Goal: Transaction & Acquisition: Purchase product/service

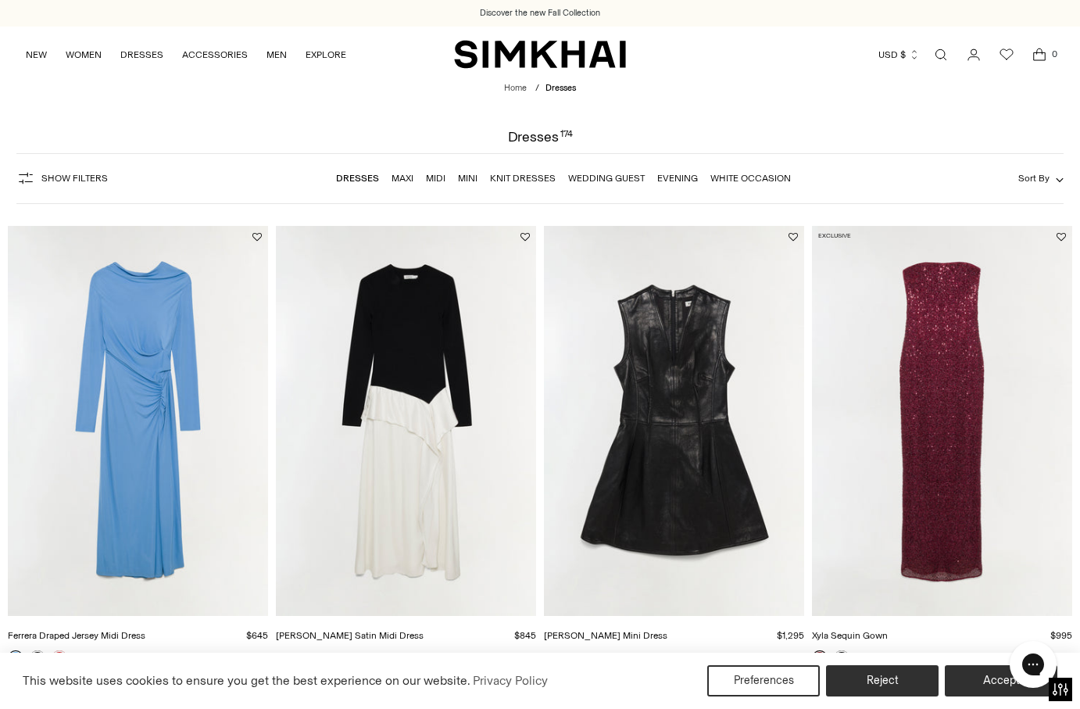
click at [37, 181] on button "Show Filters" at bounding box center [61, 178] width 91 height 25
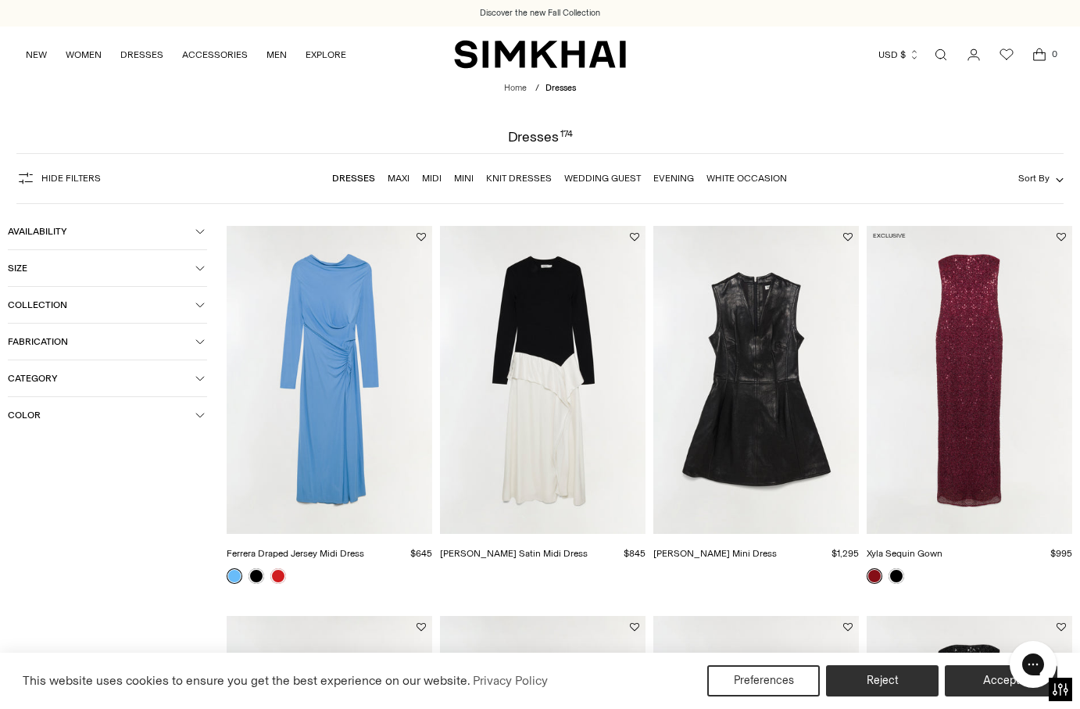
click at [140, 407] on button "Color" at bounding box center [107, 415] width 199 height 36
click at [52, 452] on span "Beige" at bounding box center [44, 446] width 33 height 14
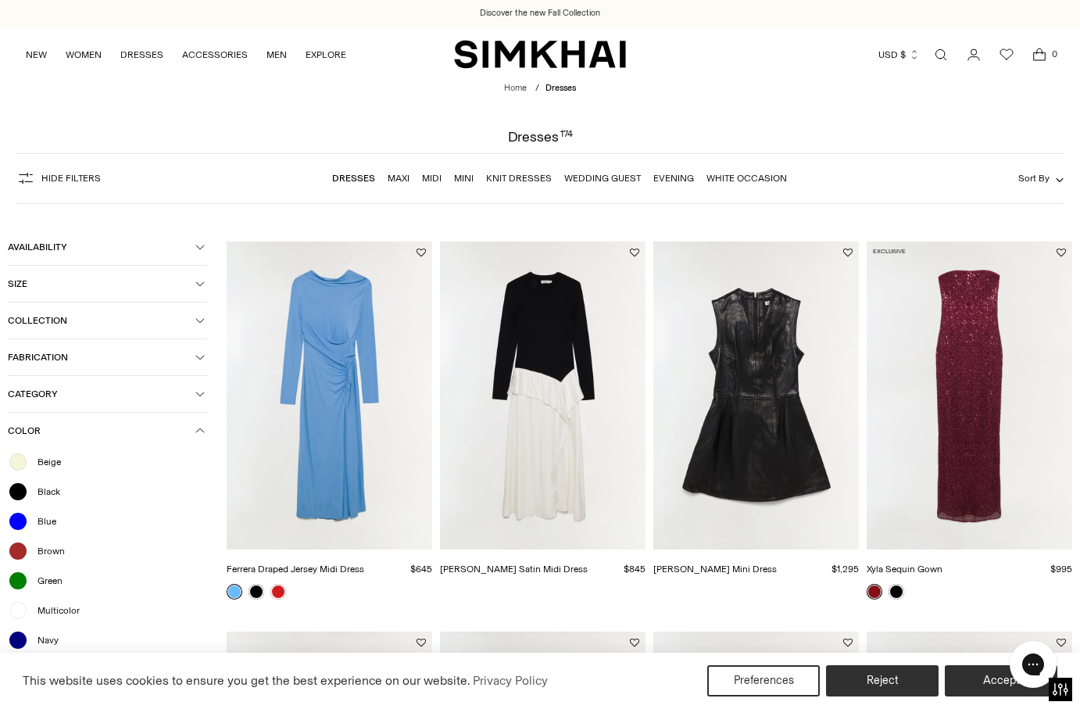
scroll to position [235, 0]
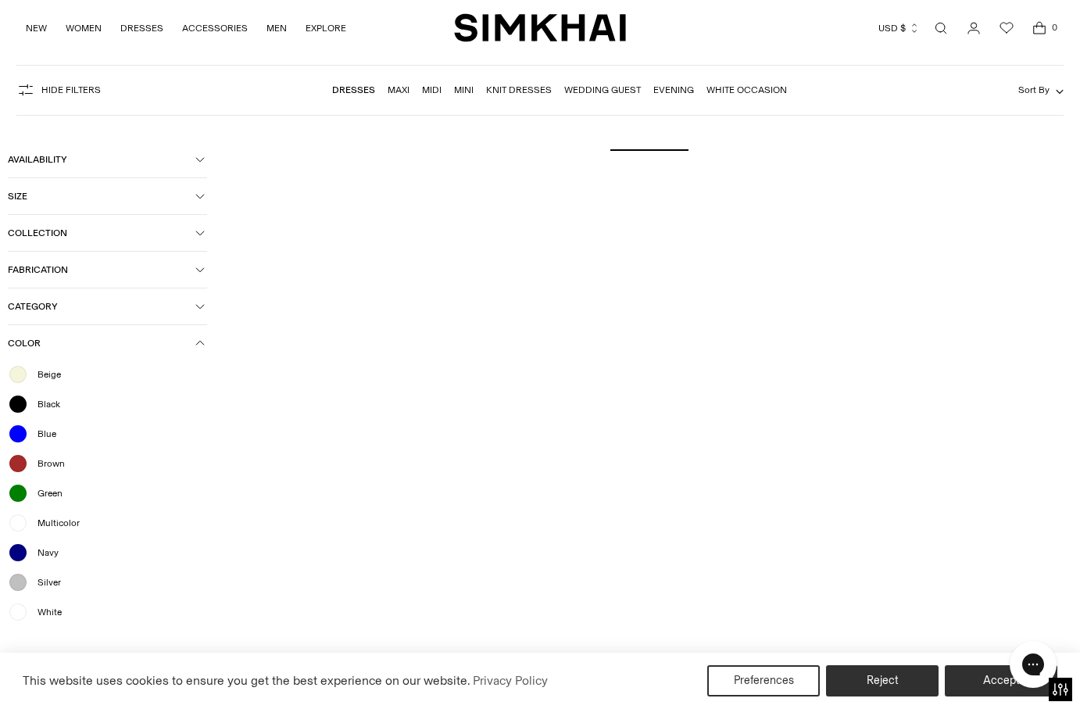
click at [46, 611] on span "White" at bounding box center [45, 612] width 34 height 14
click at [885, 668] on button "Reject" at bounding box center [883, 680] width 120 height 33
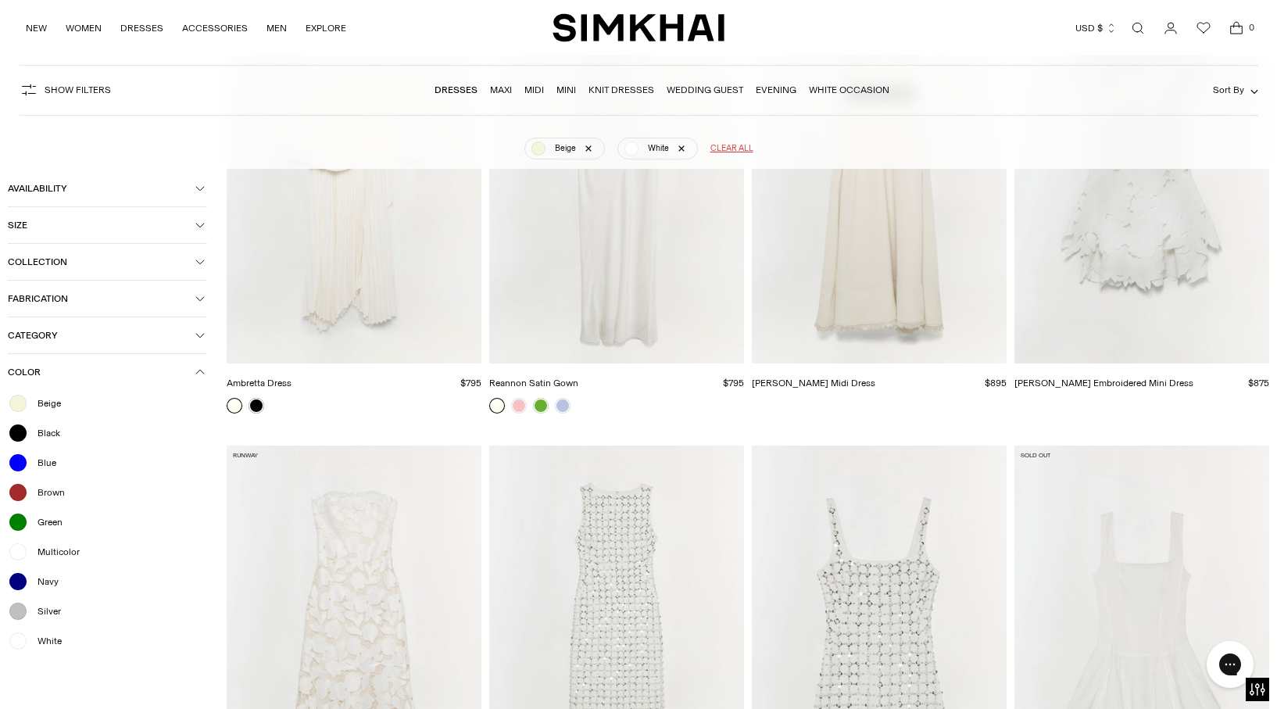
scroll to position [302, 0]
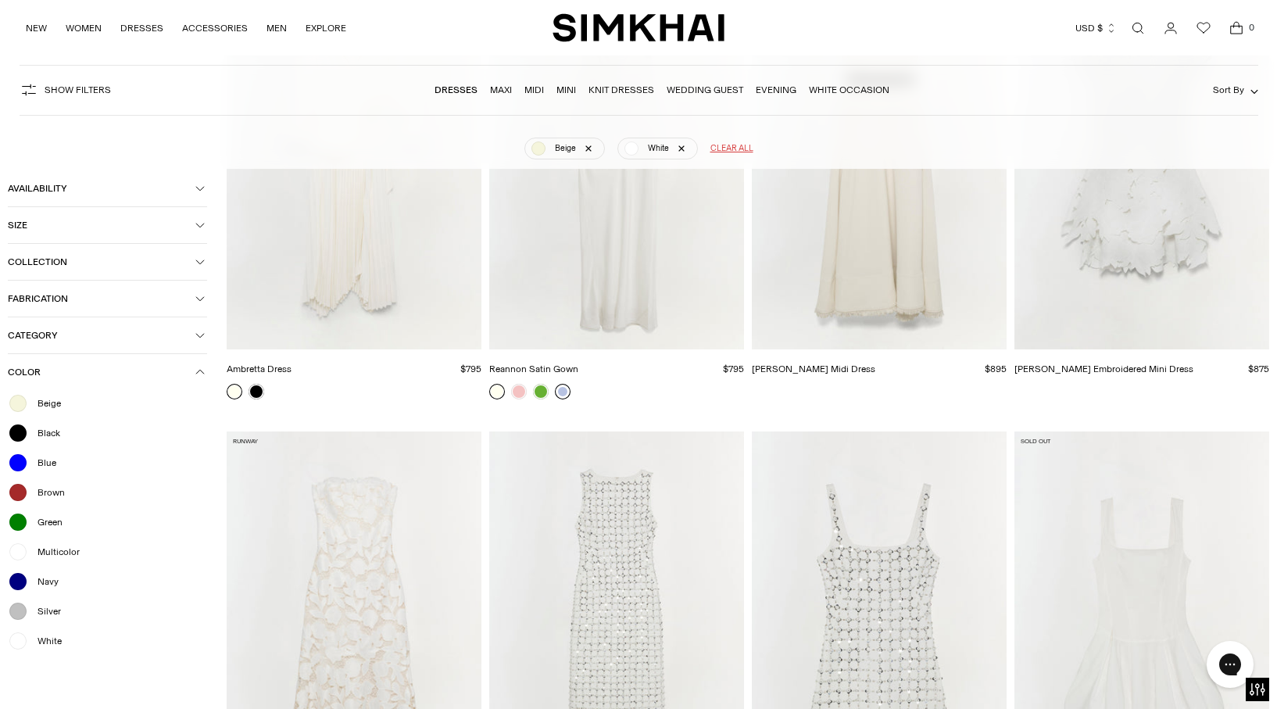
click at [563, 393] on link at bounding box center [563, 392] width 16 height 16
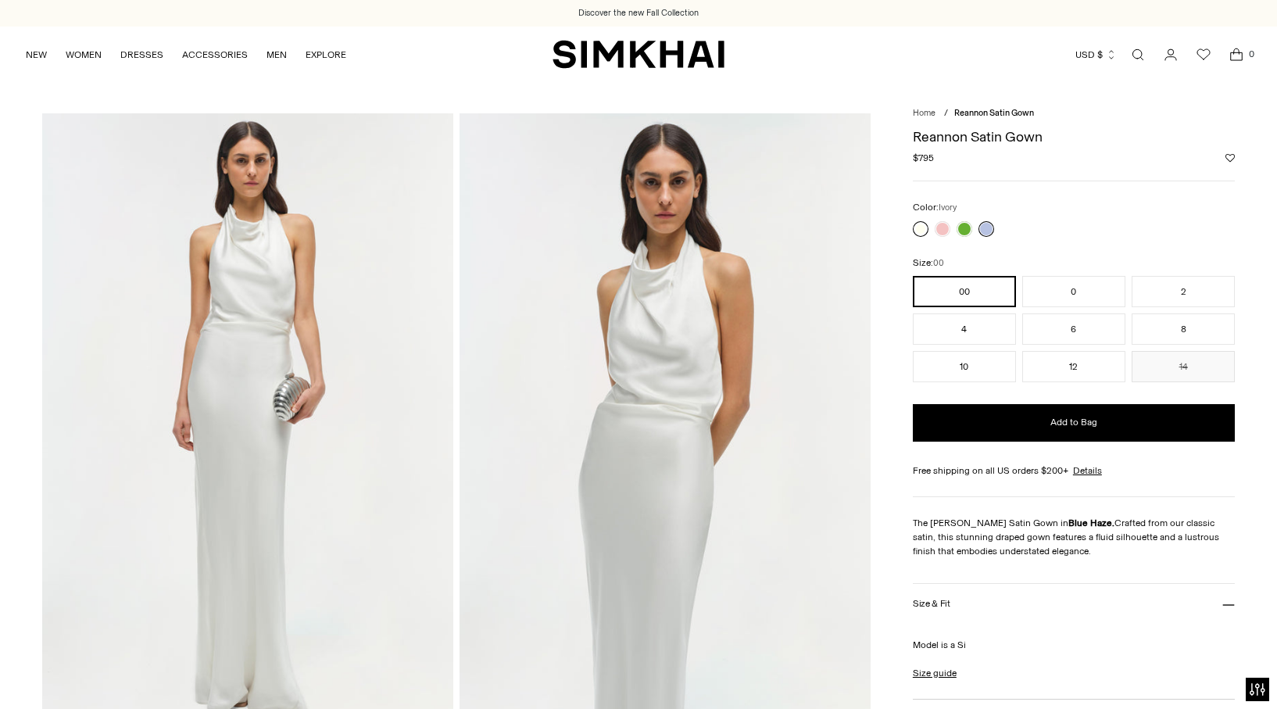
click at [921, 228] on link at bounding box center [921, 229] width 16 height 16
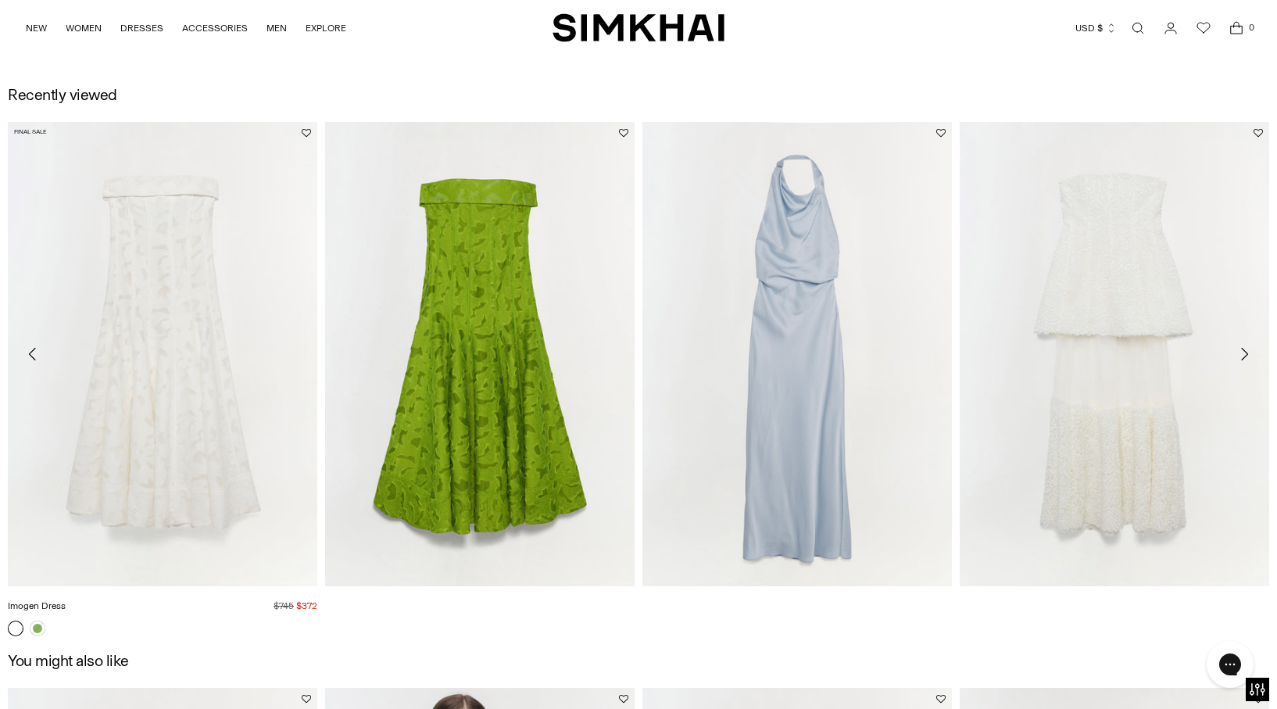
scroll to position [1968, 0]
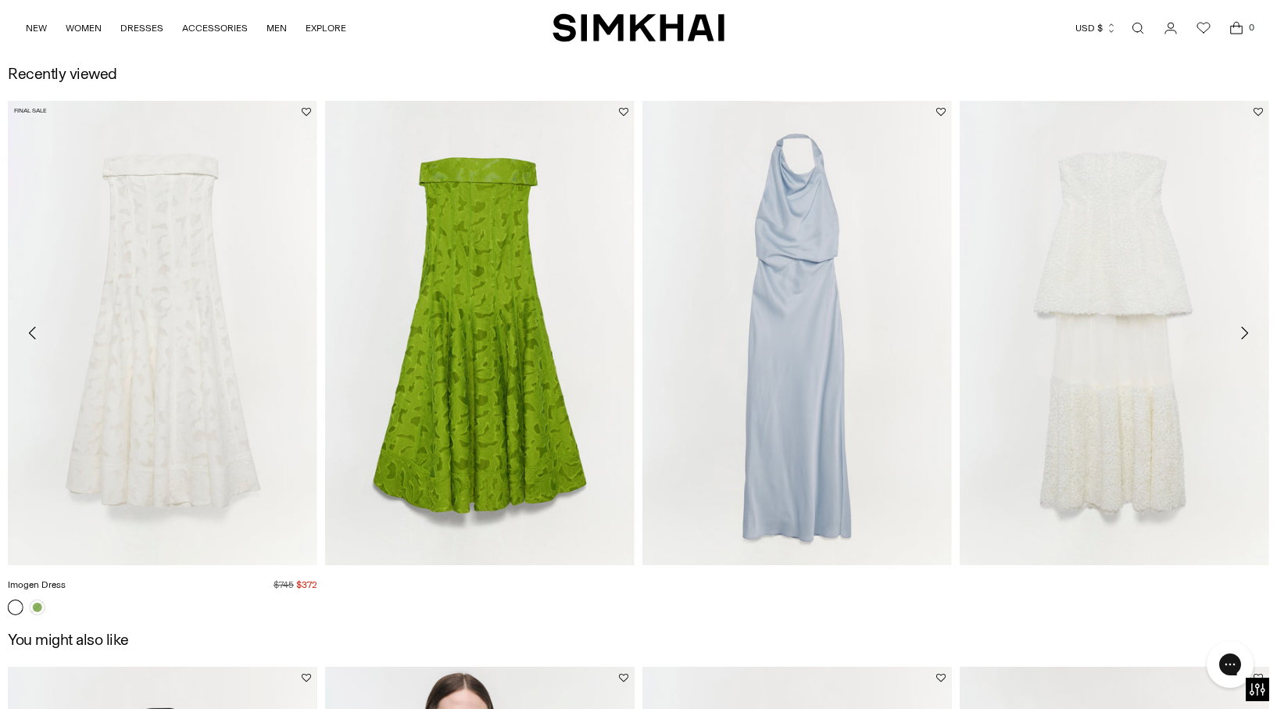
click at [0, 0] on img "Imogen Dress" at bounding box center [0, 0] width 0 height 0
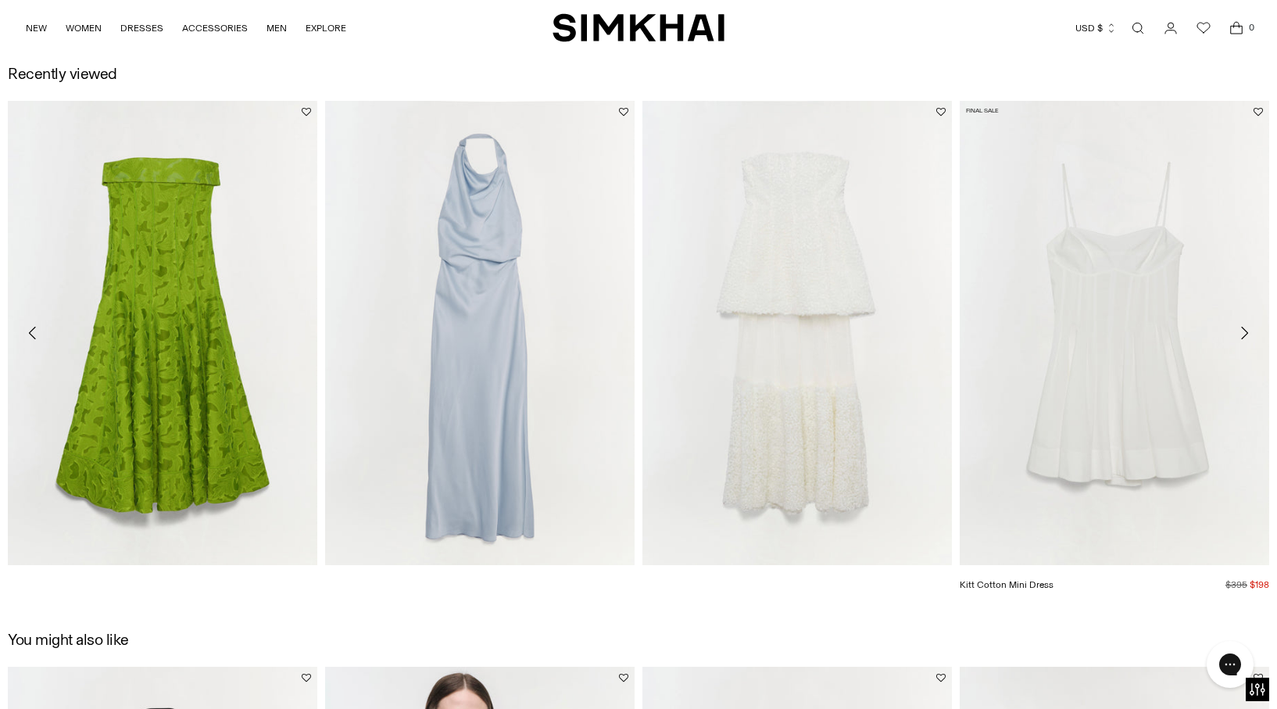
click at [0, 0] on img "Kitt Cotton Mini Dress" at bounding box center [0, 0] width 0 height 0
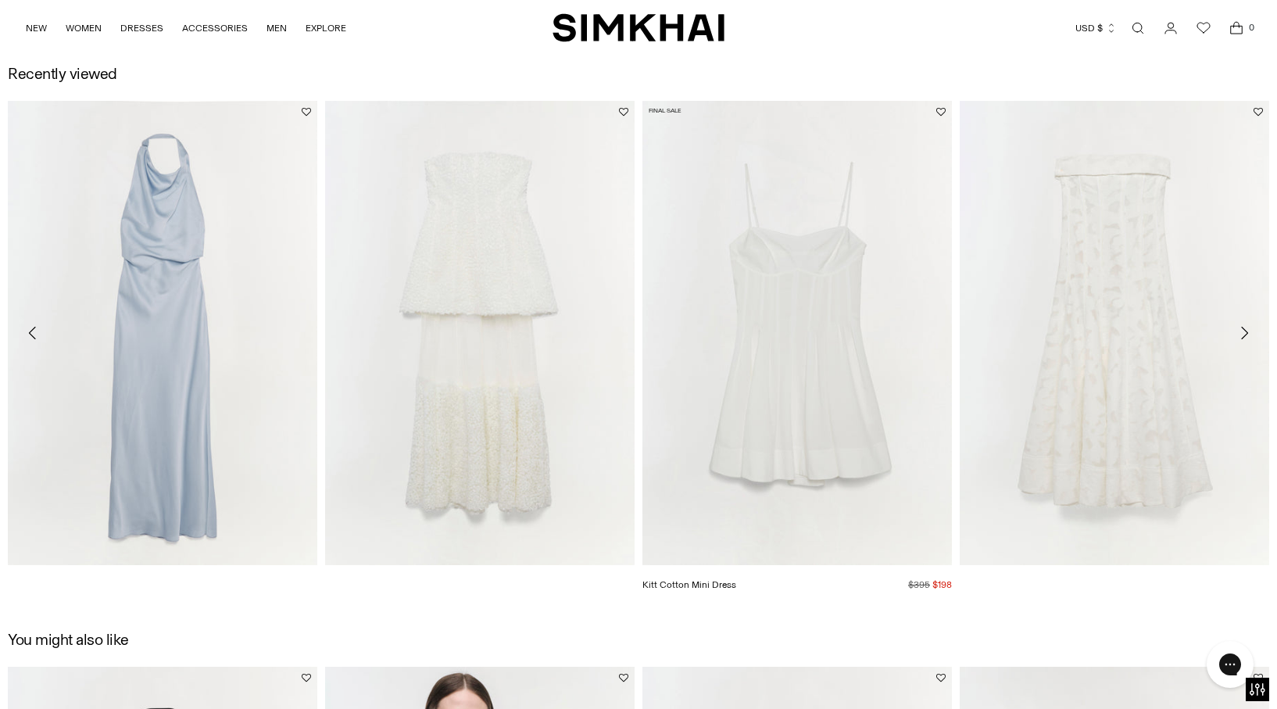
click at [717, 590] on link "Kitt Cotton Mini Dress" at bounding box center [689, 584] width 94 height 11
click at [978, 585] on link "Imogen Dress" at bounding box center [989, 584] width 58 height 11
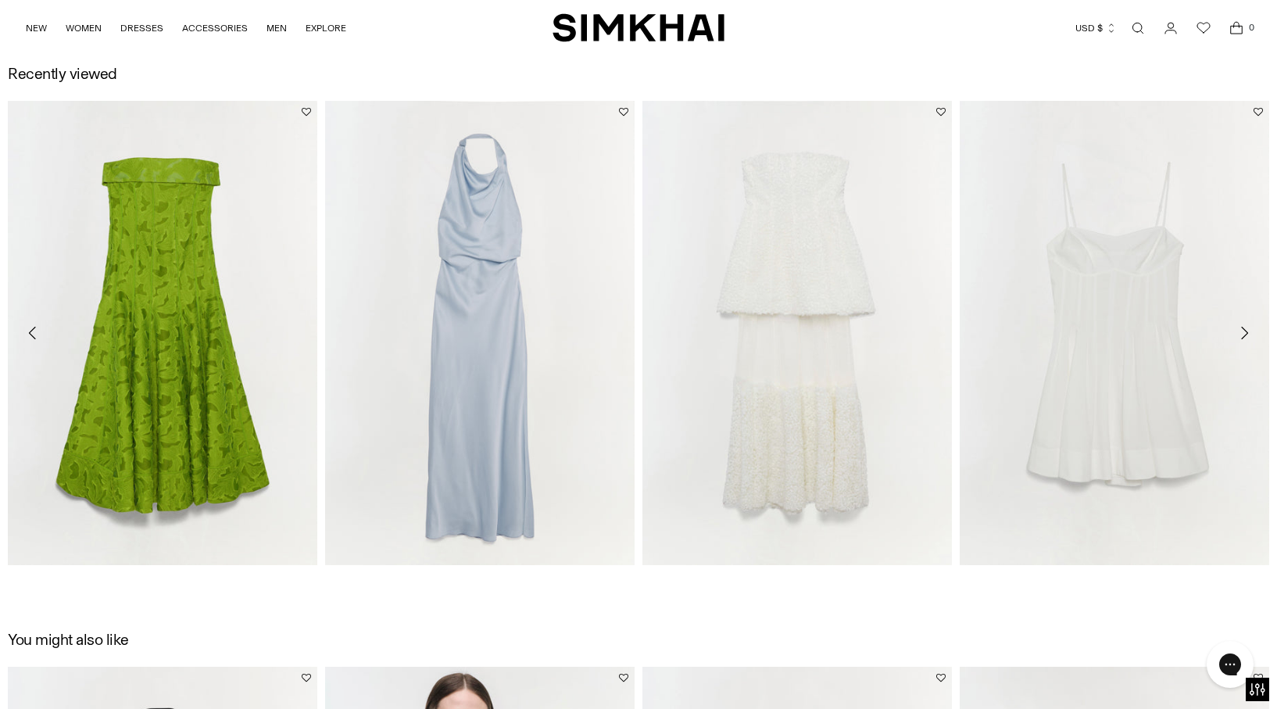
click at [30, 337] on icon "Move to previous carousel slide" at bounding box center [32, 333] width 19 height 19
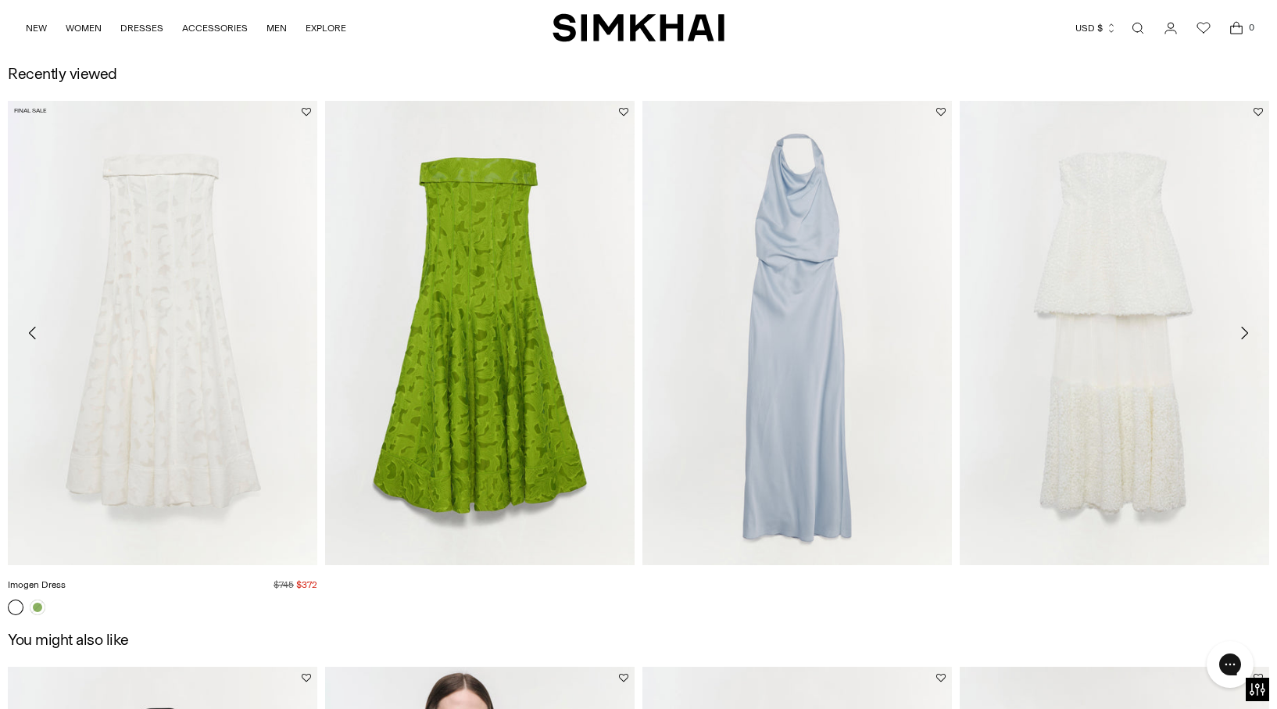
click at [52, 585] on link "Imogen Dress" at bounding box center [37, 584] width 58 height 11
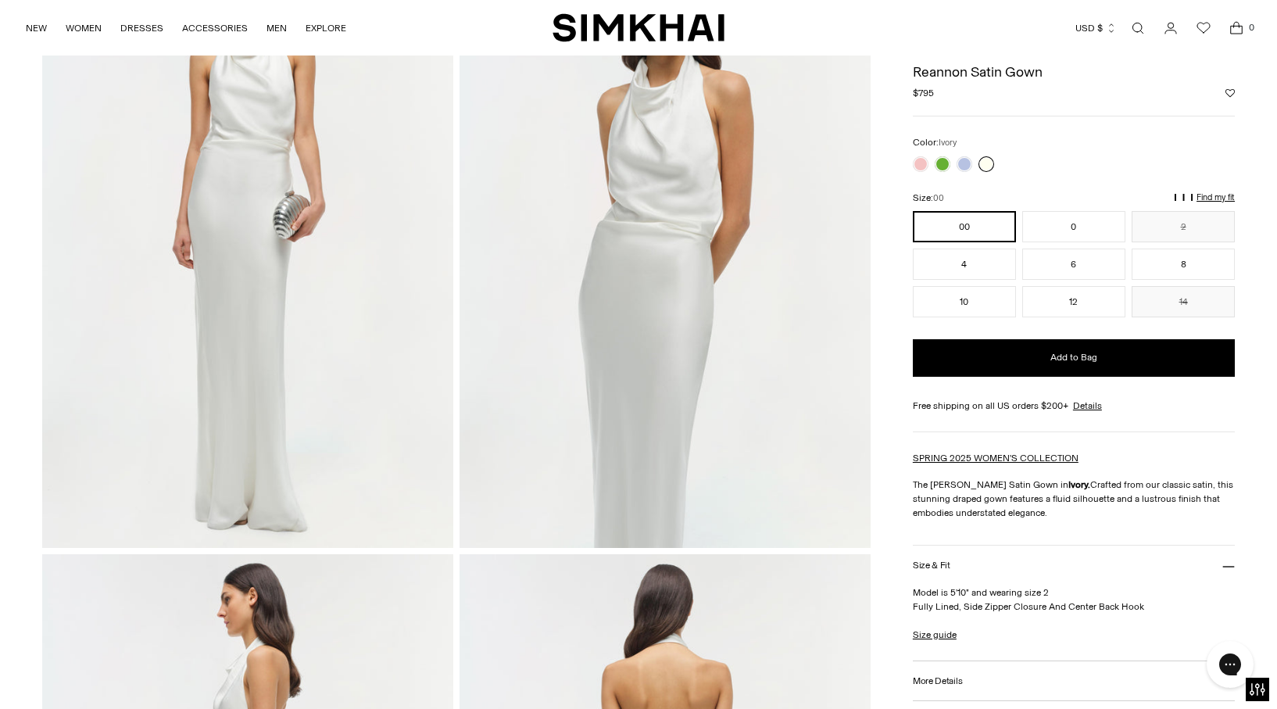
scroll to position [17, 0]
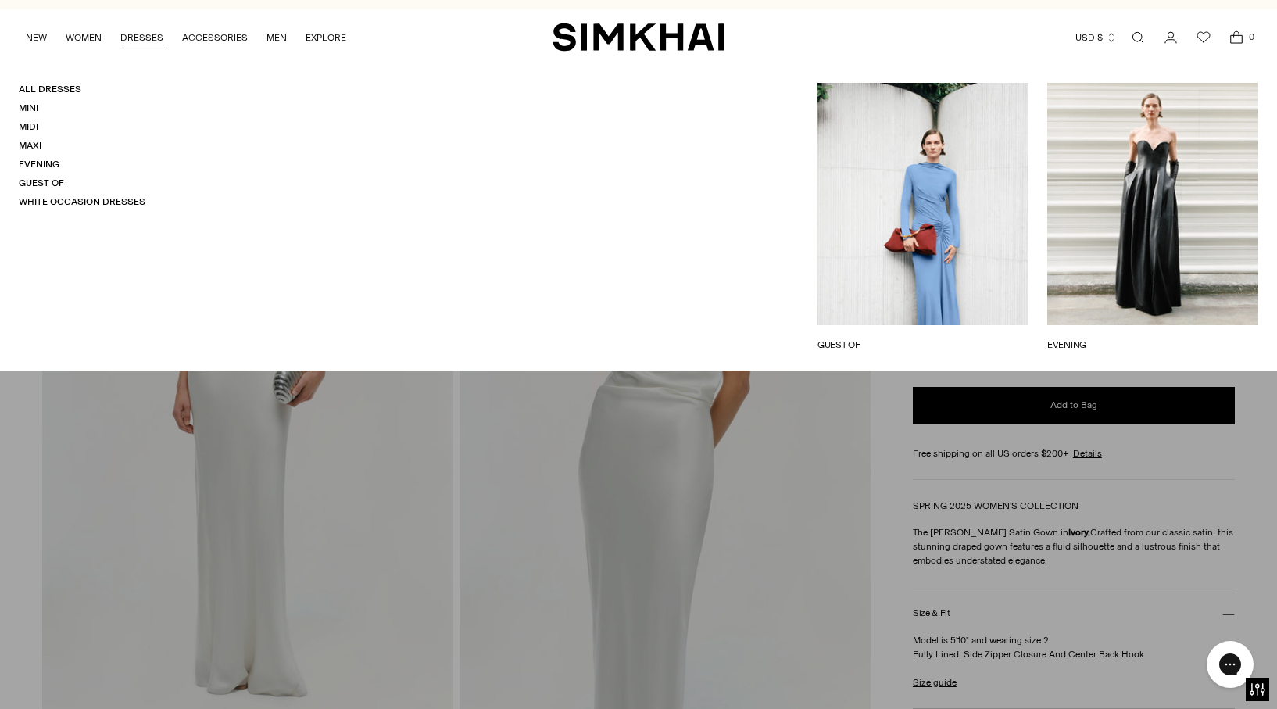
click at [141, 41] on link "DRESSES" at bounding box center [141, 37] width 43 height 34
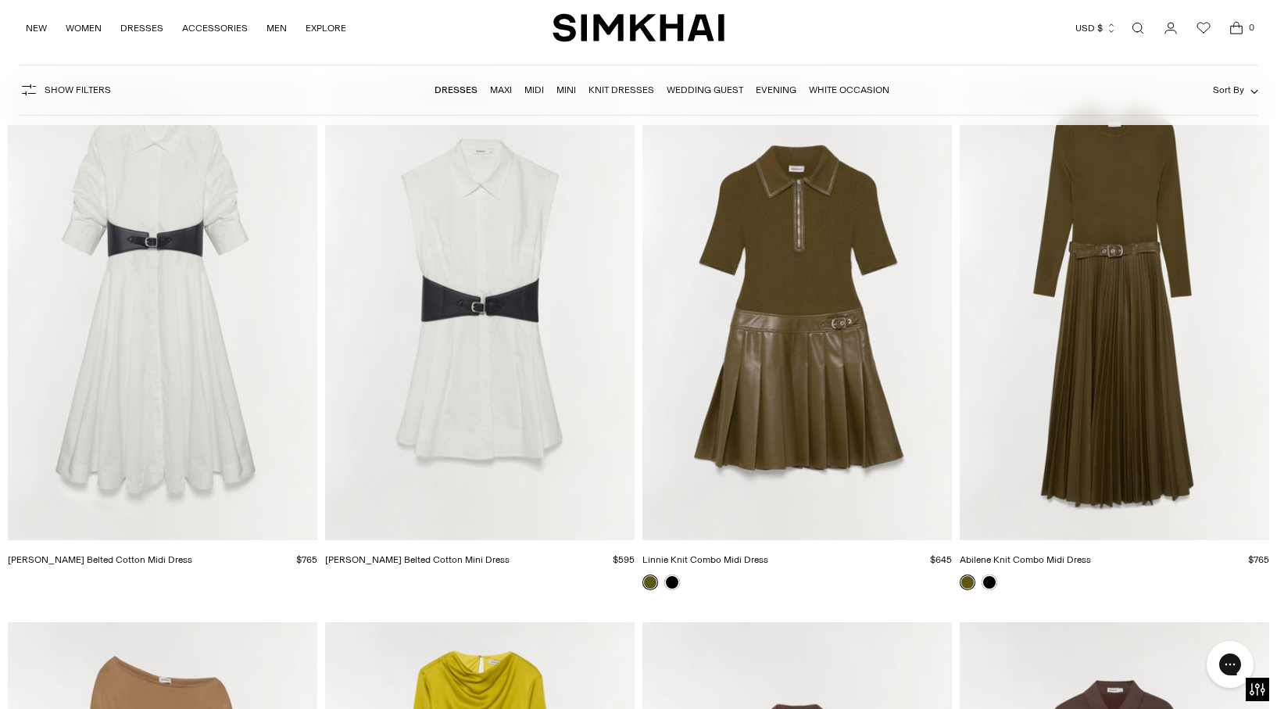
scroll to position [5518, 0]
